Goal: Task Accomplishment & Management: Complete application form

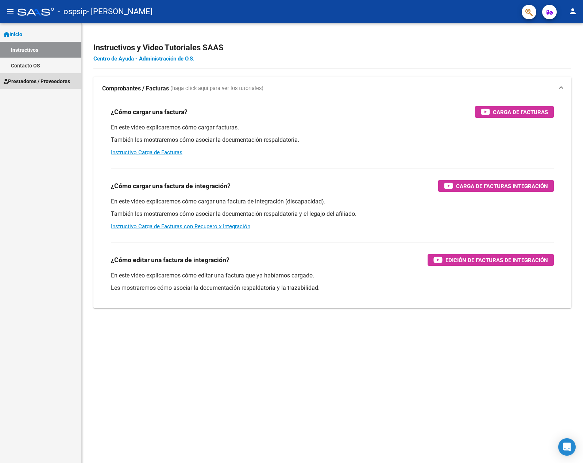
click at [54, 80] on span "Prestadores / Proveedores" at bounding box center [37, 81] width 66 height 8
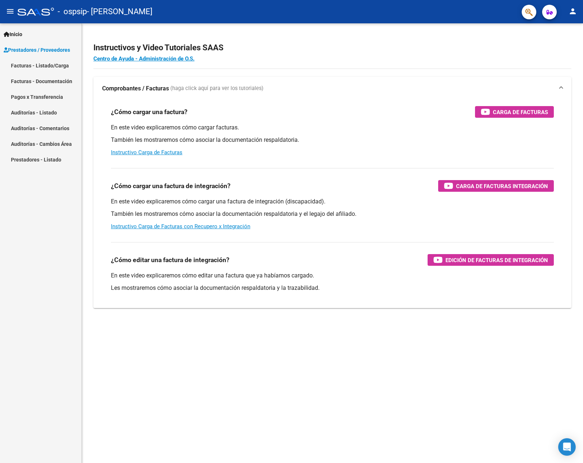
click at [46, 65] on link "Facturas - Listado/Carga" at bounding box center [40, 66] width 81 height 16
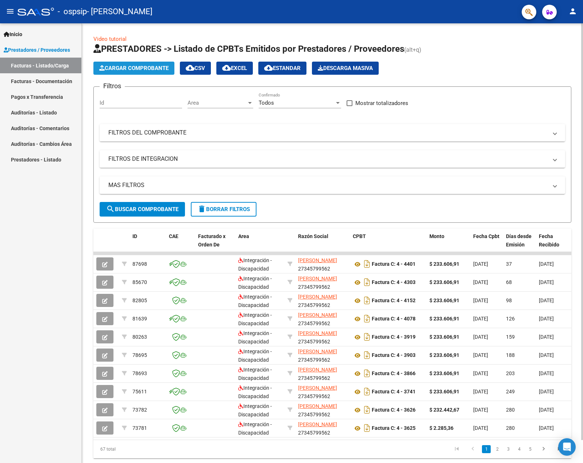
click at [134, 69] on span "Cargar Comprobante" at bounding box center [133, 68] width 69 height 7
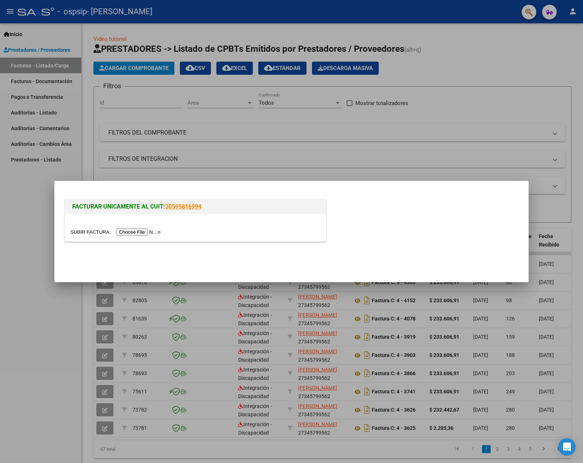
click at [139, 234] on input "file" at bounding box center [116, 232] width 92 height 8
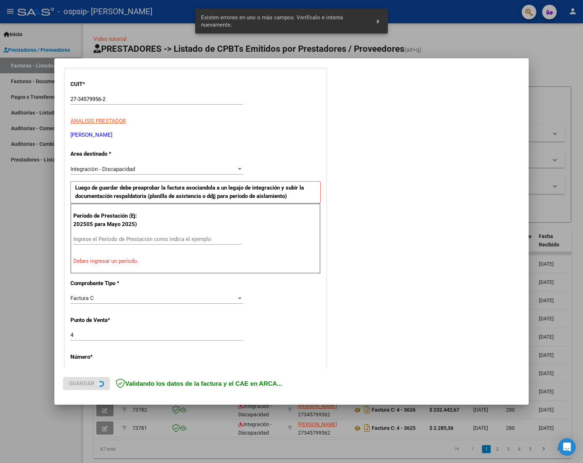
scroll to position [90, 0]
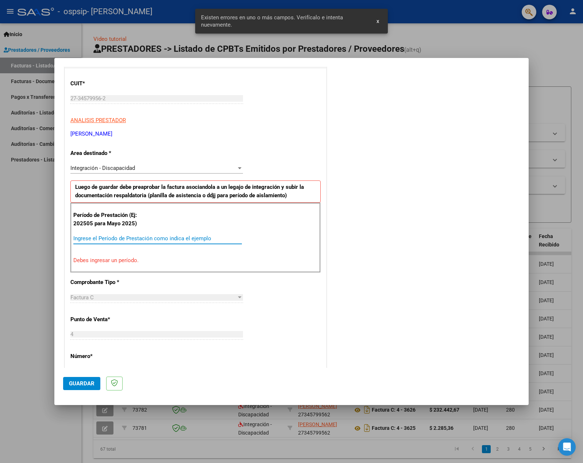
click at [101, 238] on input "Ingrese el Período de Prestación como indica el ejemplo" at bounding box center [157, 238] width 168 height 7
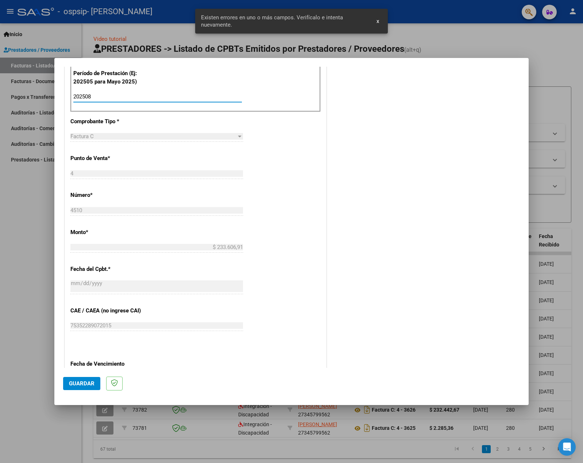
scroll to position [341, 0]
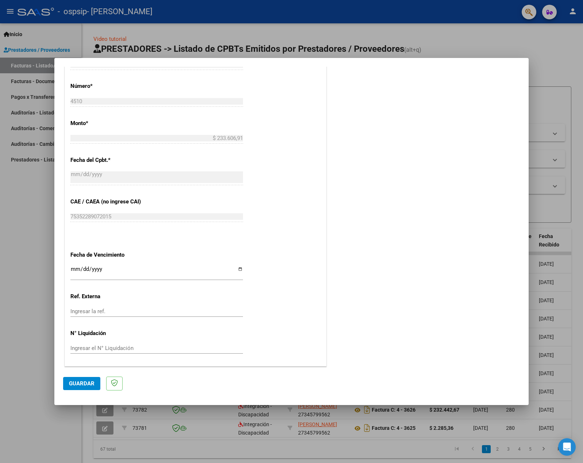
type input "202508"
click at [76, 385] on span "Guardar" at bounding box center [82, 383] width 26 height 7
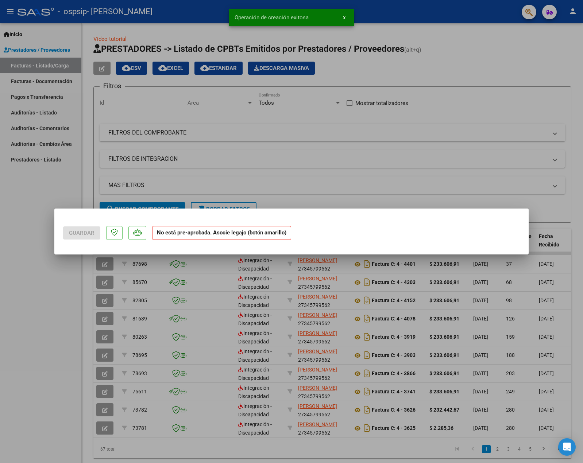
scroll to position [0, 0]
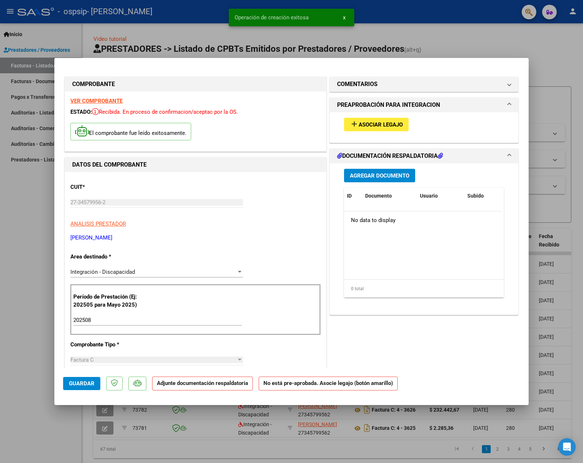
click at [369, 122] on span "Asociar Legajo" at bounding box center [380, 124] width 44 height 7
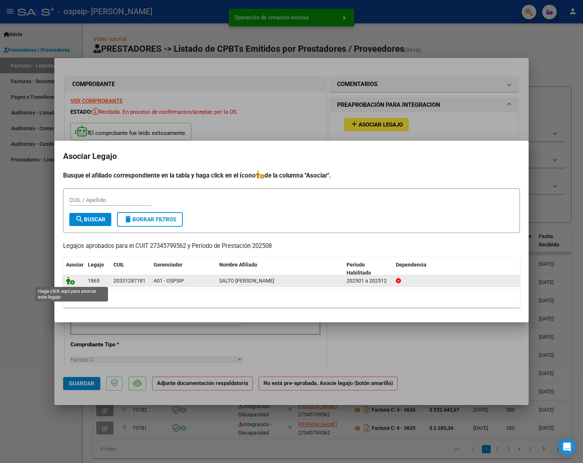
click at [70, 283] on icon at bounding box center [70, 281] width 9 height 8
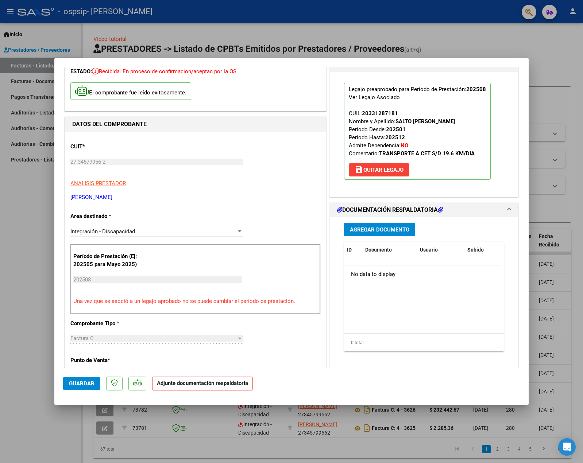
scroll to position [36, 0]
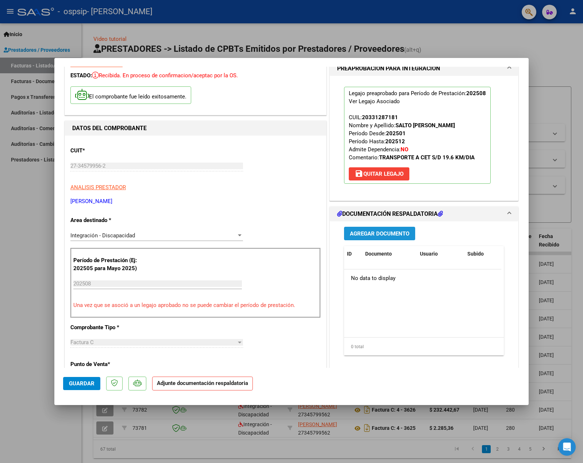
click at [365, 230] on span "Agregar Documento" at bounding box center [379, 233] width 59 height 7
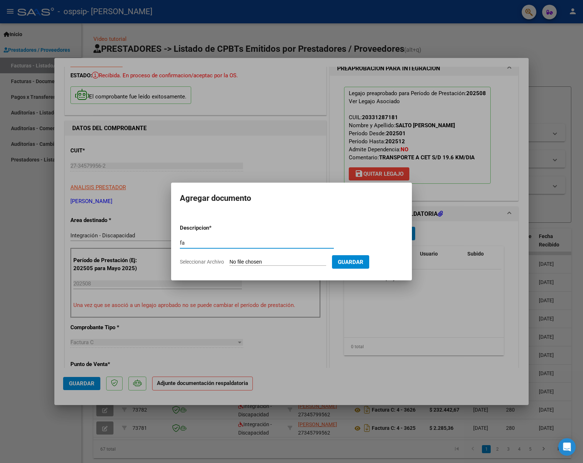
type input "f"
type input "Factura"
click at [278, 262] on input "Seleccionar Archivo" at bounding box center [277, 262] width 97 height 7
type input "C:\fakepath\Factura N° 004510.pdf"
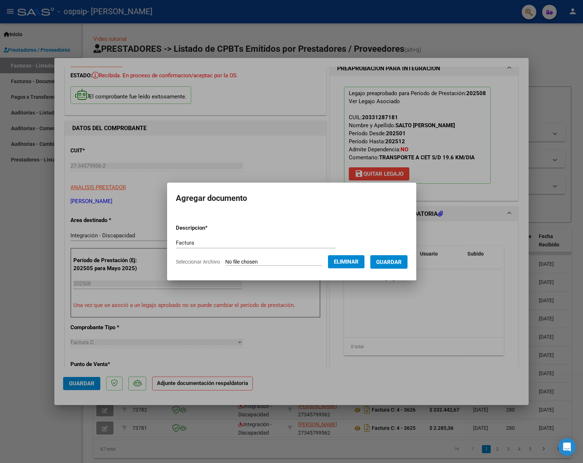
click at [397, 266] on button "Guardar" at bounding box center [388, 261] width 37 height 13
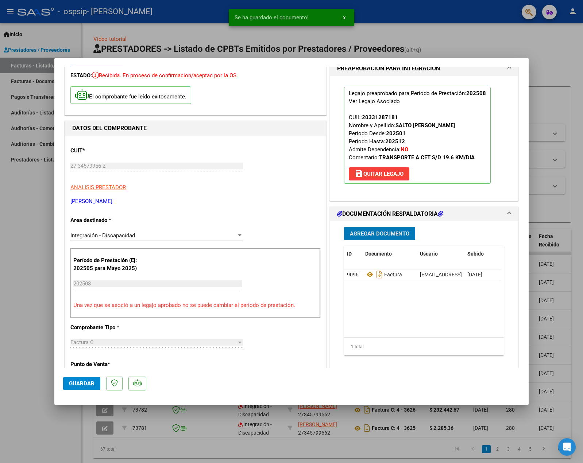
click at [355, 237] on button "Agregar Documento" at bounding box center [379, 233] width 71 height 13
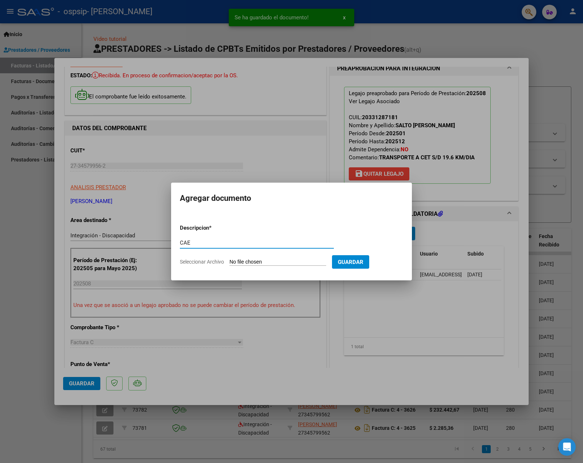
type input "CAE"
click at [285, 263] on input "Seleccionar Archivo" at bounding box center [277, 262] width 97 height 7
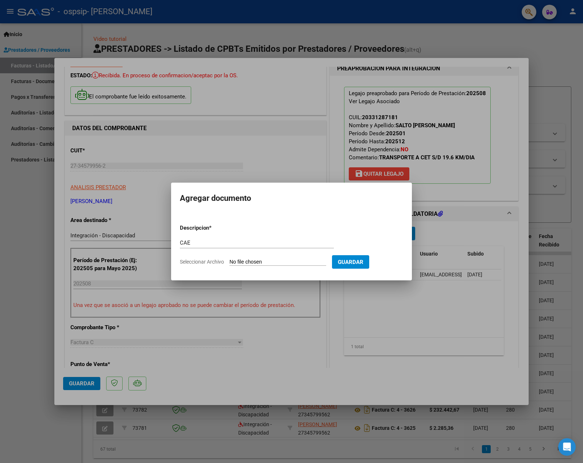
type input "C:\fakepath\Constatación de Comprobantes _ AFIP fac_4510.pdf"
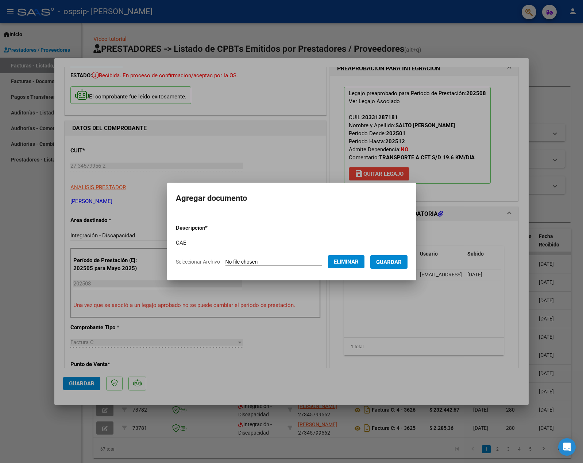
click at [391, 261] on span "Guardar" at bounding box center [389, 262] width 26 height 7
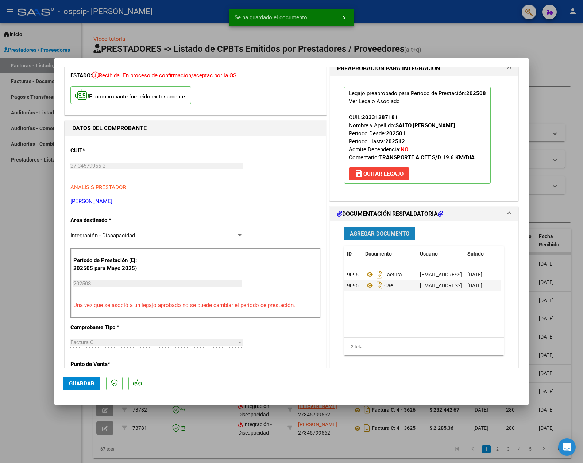
click at [361, 235] on span "Agregar Documento" at bounding box center [379, 233] width 59 height 7
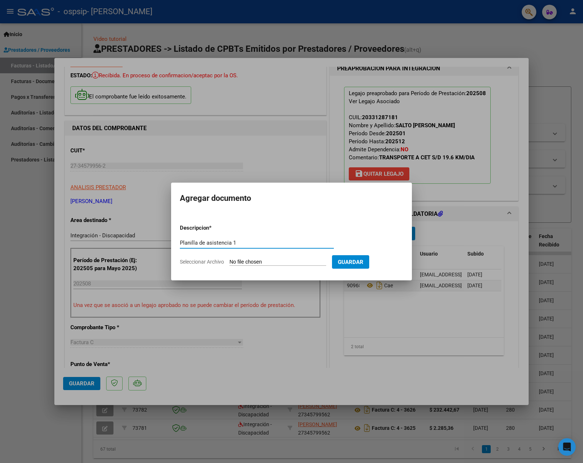
type input "Planilla de asistencia 1"
click at [267, 261] on input "Seleccionar Archivo" at bounding box center [277, 262] width 97 height 7
type input "C:\fakepath\Planilla de asistencia [PERSON_NAME] [DATE].pdf"
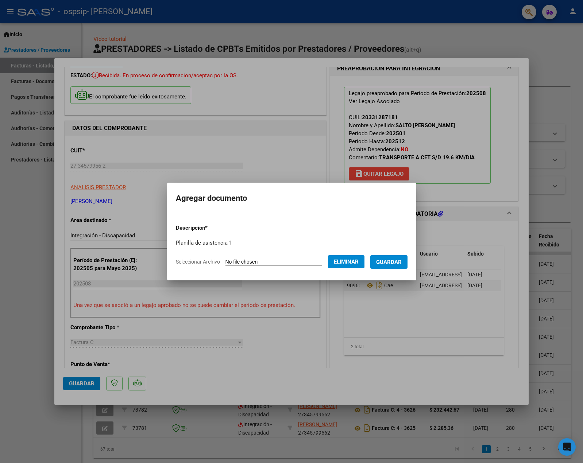
click at [389, 262] on span "Guardar" at bounding box center [389, 262] width 26 height 7
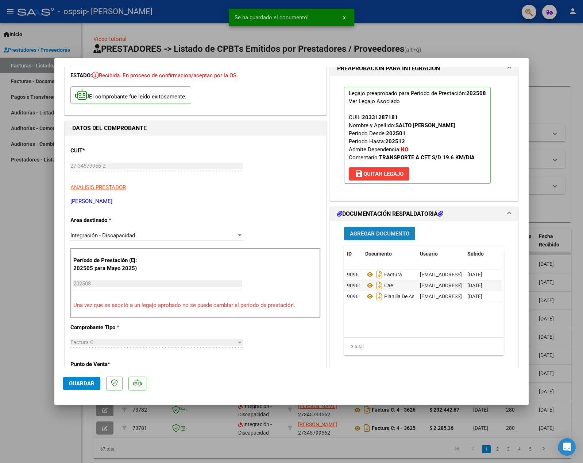
click at [376, 236] on span "Agregar Documento" at bounding box center [379, 233] width 59 height 7
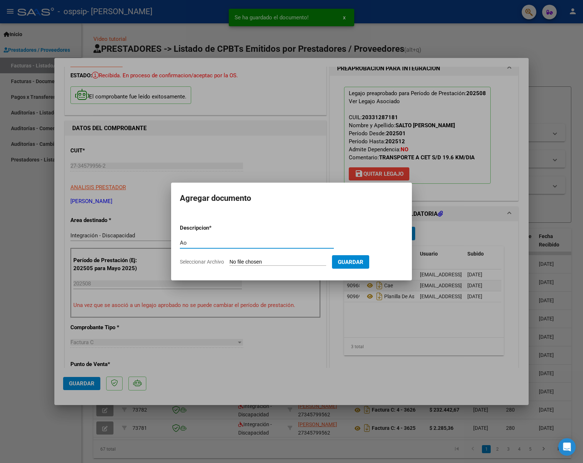
type input "A"
type input "Planilla de asistencia 2"
click at [271, 262] on input "Seleccionar Archivo" at bounding box center [277, 262] width 97 height 7
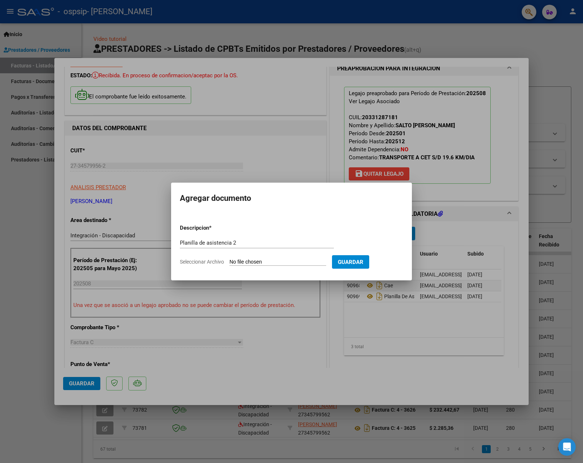
type input "C:\fakepath\Planilla de asistencia [PERSON_NAME] [DATE].pdf"
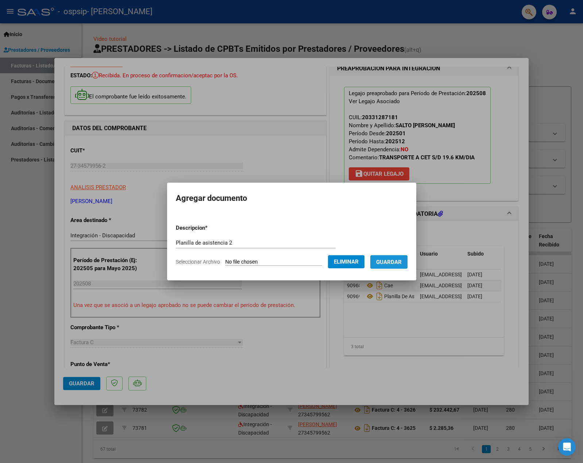
click at [398, 261] on span "Guardar" at bounding box center [389, 262] width 26 height 7
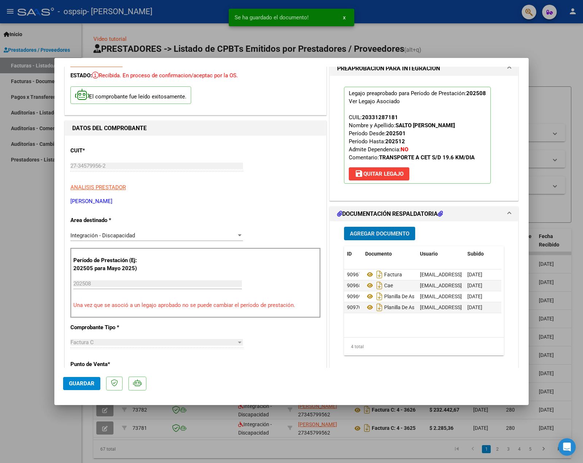
click at [373, 237] on button "Agregar Documento" at bounding box center [379, 233] width 71 height 13
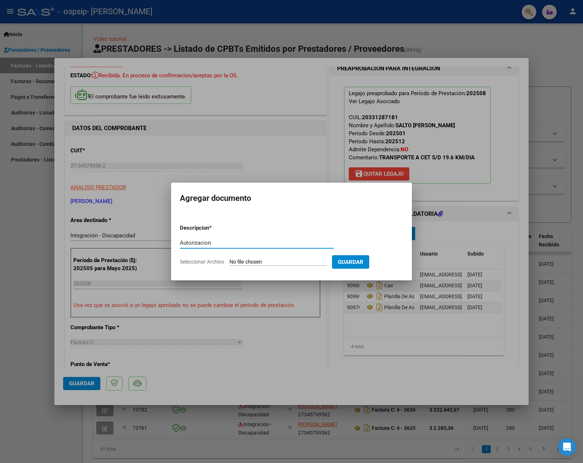
type input "Autorizacion"
click at [265, 261] on input "Seleccionar Archivo" at bounding box center [277, 262] width 97 height 7
type input "C:\fakepath\[PERSON_NAME] AUTORIZACION 2025 SEGUN RESOLUCION 360 22_firmado.pdf"
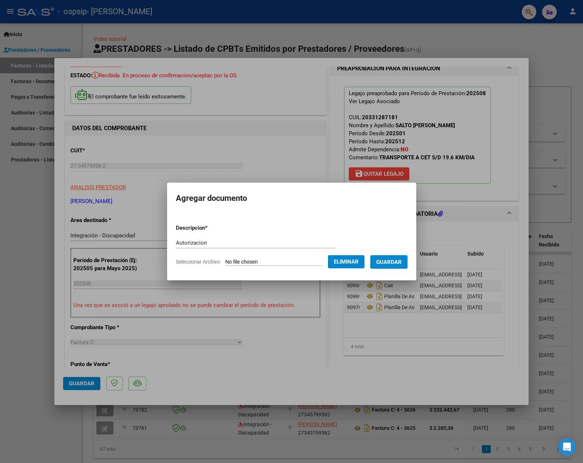
click at [395, 260] on span "Guardar" at bounding box center [389, 262] width 26 height 7
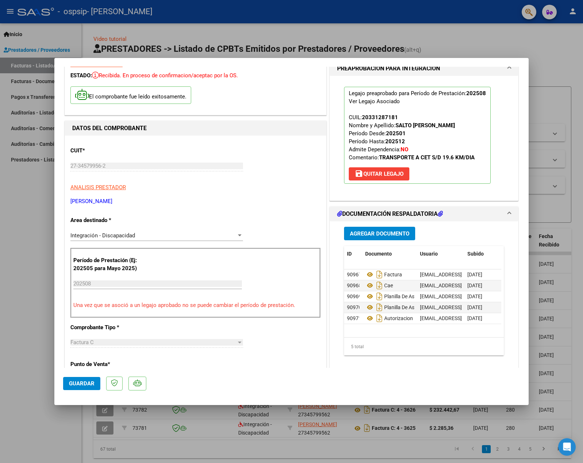
click at [81, 382] on span "Guardar" at bounding box center [82, 383] width 26 height 7
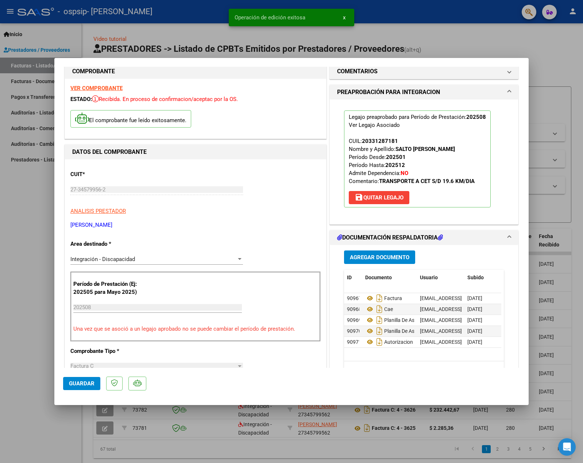
scroll to position [0, 0]
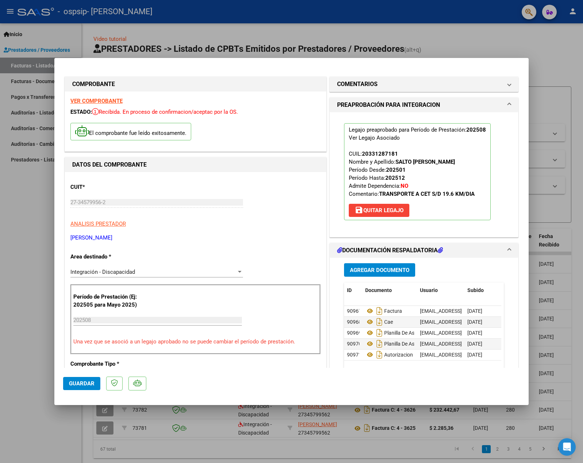
drag, startPoint x: 397, startPoint y: 187, endPoint x: 409, endPoint y: 186, distance: 12.4
click at [409, 186] on p "Legajo preaprobado para Período de Prestación: 202508 Ver Legajo Asociado CUIL:…" at bounding box center [417, 171] width 147 height 97
click at [505, 189] on div "Legajo preaprobado para Período de Prestación: 202508 Ver Legajo Asociado CUIL:…" at bounding box center [424, 174] width 188 height 125
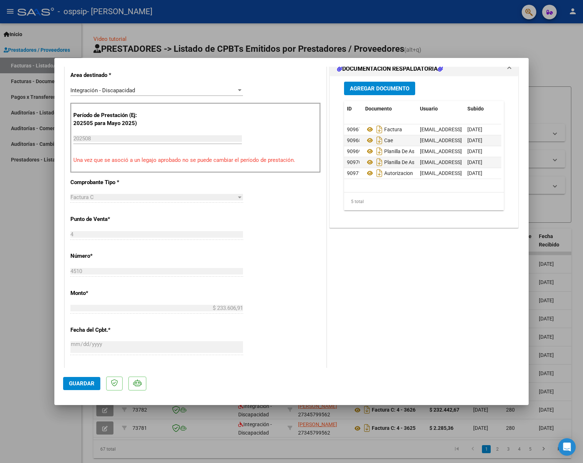
scroll to position [182, 0]
click at [80, 382] on span "Guardar" at bounding box center [82, 383] width 26 height 7
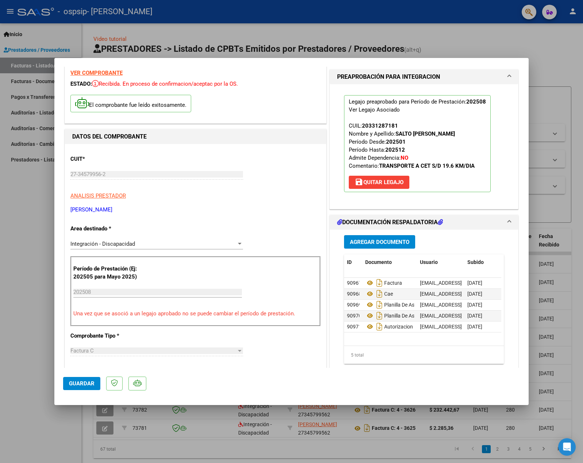
scroll to position [0, 0]
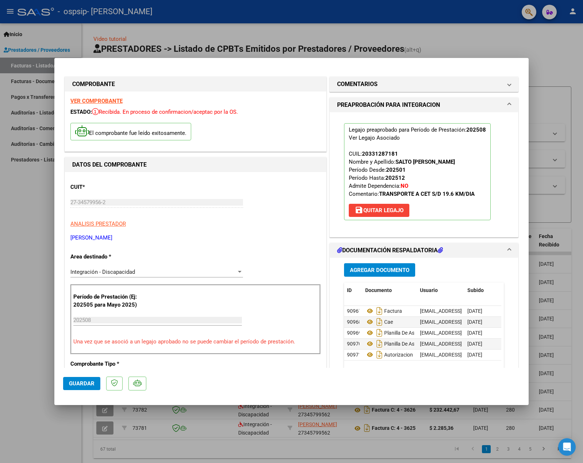
type input "$ 0,00"
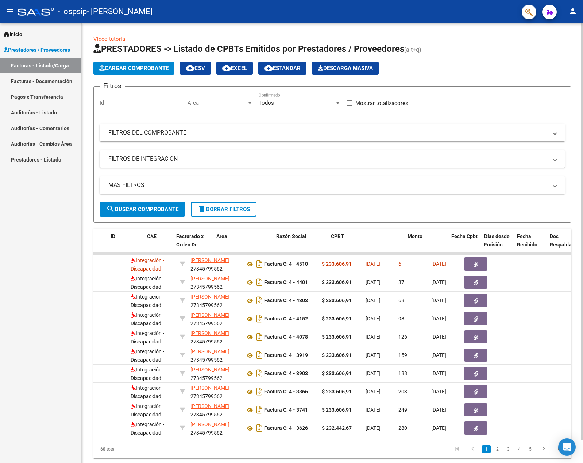
scroll to position [0, 5]
